Goal: Task Accomplishment & Management: Manage account settings

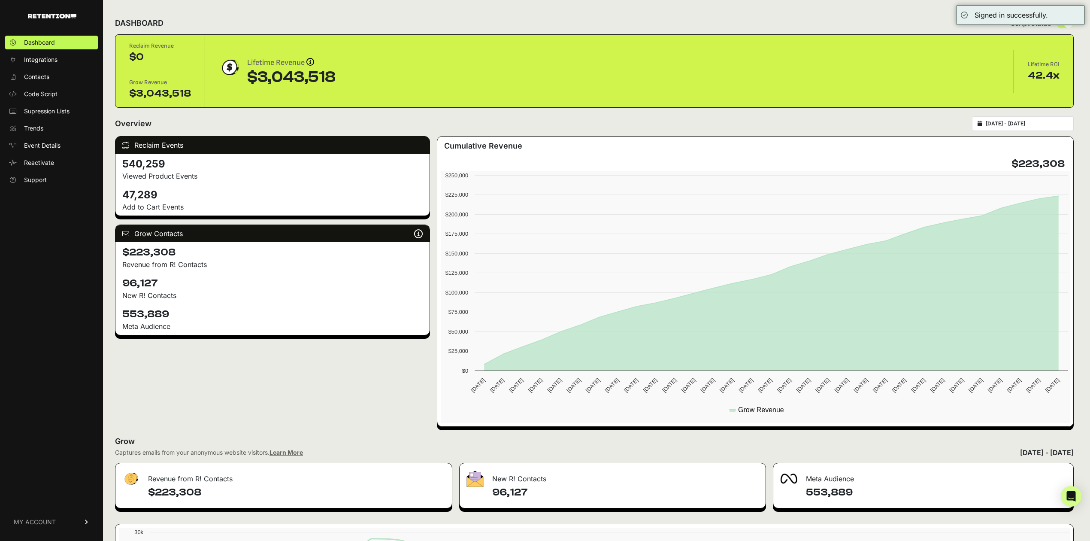
click at [63, 524] on link "MY ACCOUNT" at bounding box center [51, 522] width 93 height 26
click at [42, 496] on link "Billing" at bounding box center [51, 494] width 93 height 14
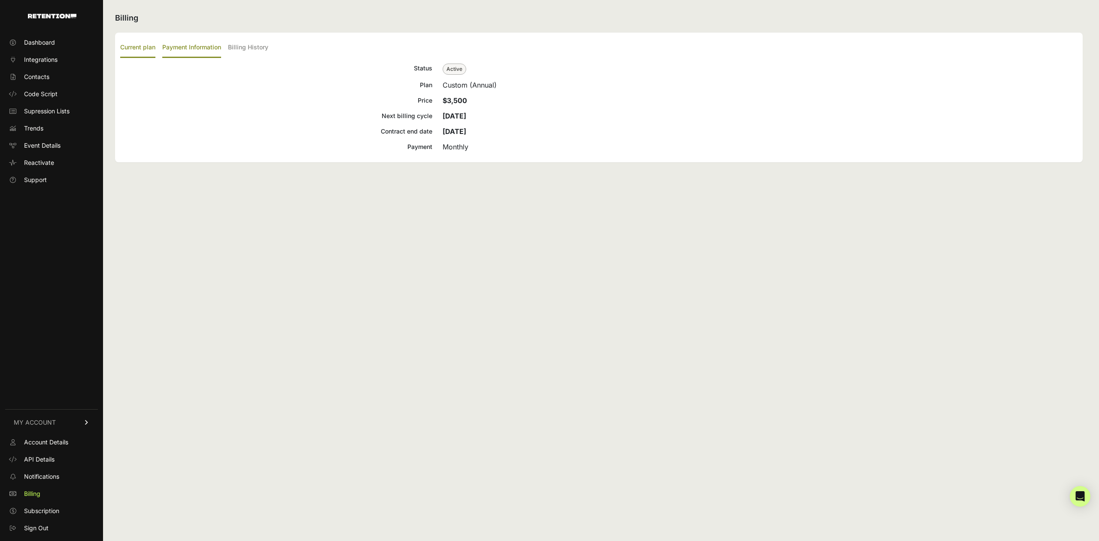
click at [203, 42] on label "Payment Information" at bounding box center [191, 48] width 59 height 20
click at [0, 0] on input "Payment Information" at bounding box center [0, 0] width 0 height 0
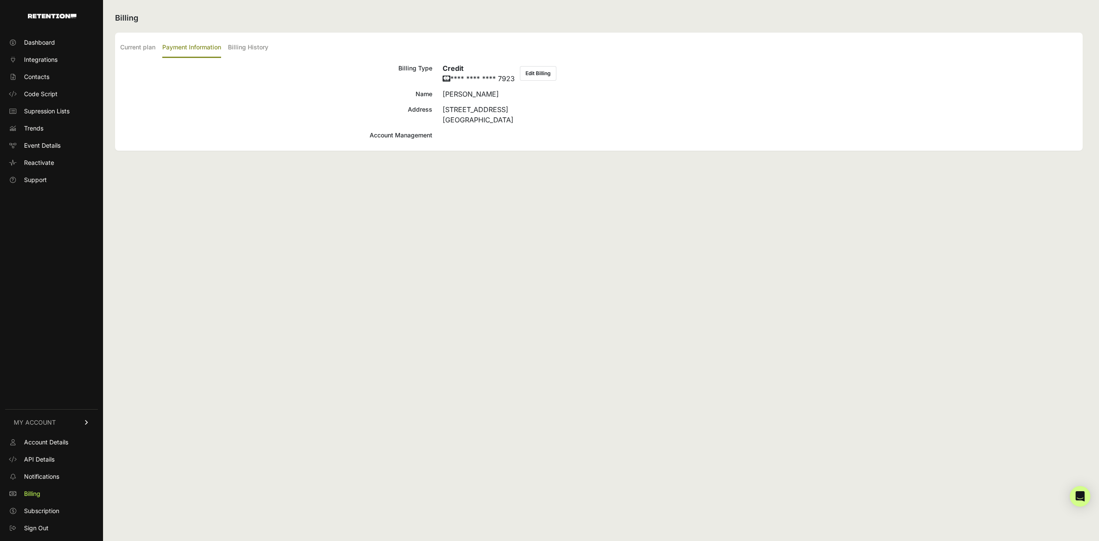
click at [541, 76] on button "Edit Billing" at bounding box center [538, 73] width 36 height 15
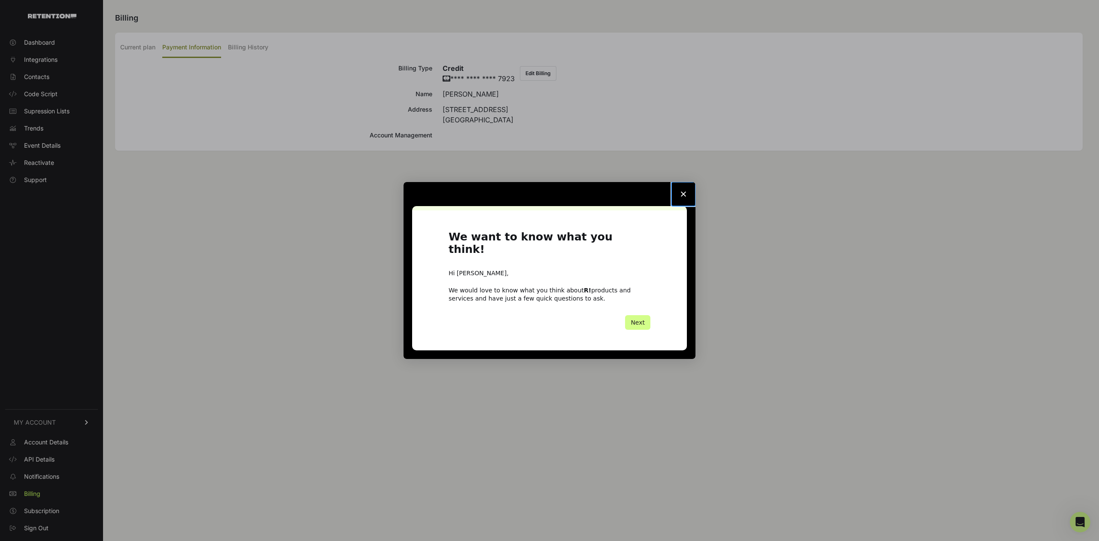
click at [684, 197] on polygon "Close survey" at bounding box center [683, 193] width 5 height 5
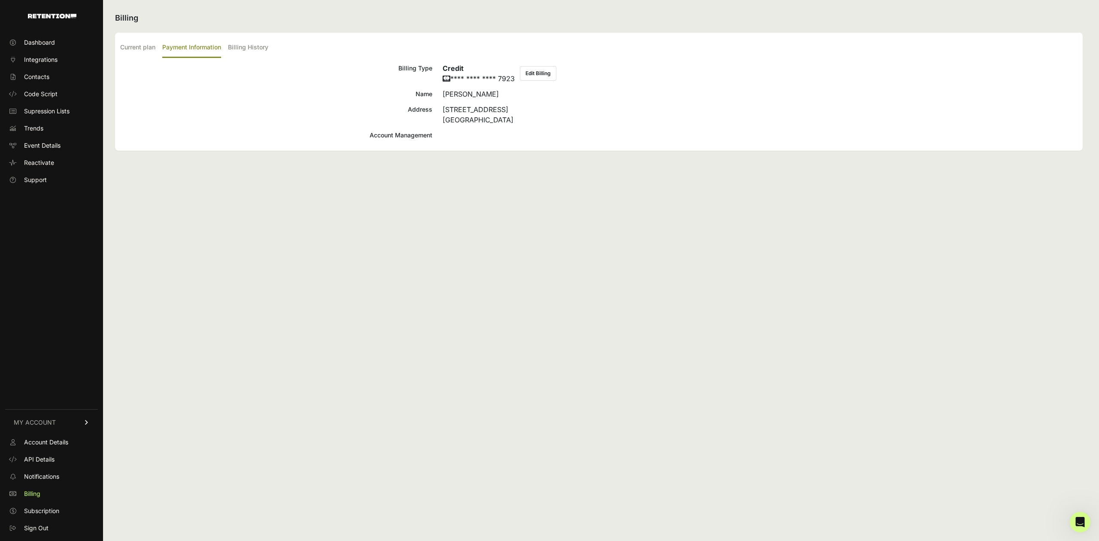
click at [537, 81] on div "Credit **** **** **** 7923 Edit Billing" at bounding box center [760, 73] width 635 height 21
click at [538, 76] on button "Edit Billing" at bounding box center [538, 73] width 36 height 15
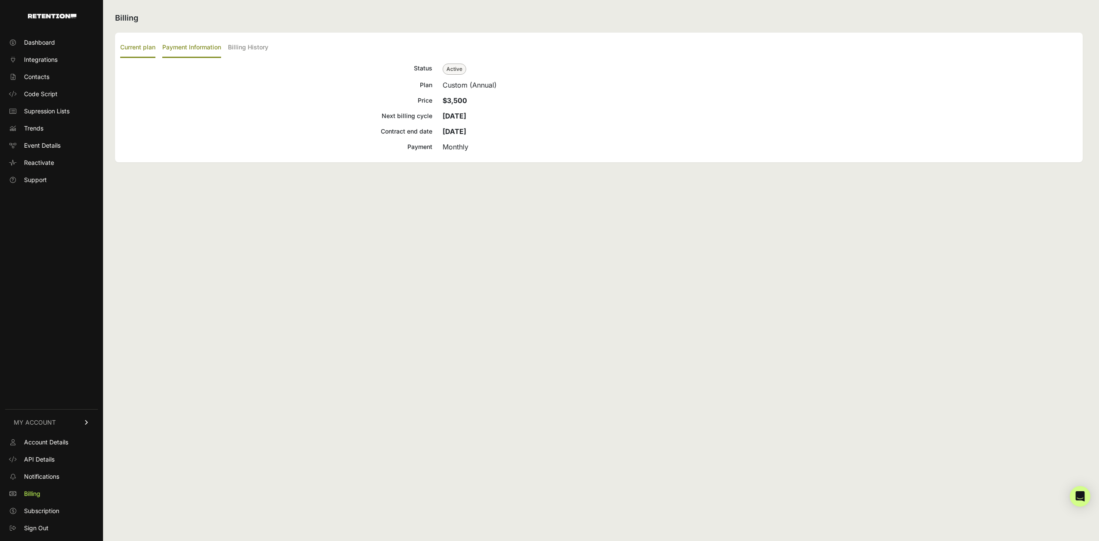
click at [170, 54] on label "Payment Information" at bounding box center [191, 48] width 59 height 20
click at [0, 0] on input "Payment Information" at bounding box center [0, 0] width 0 height 0
